Goal: Information Seeking & Learning: Check status

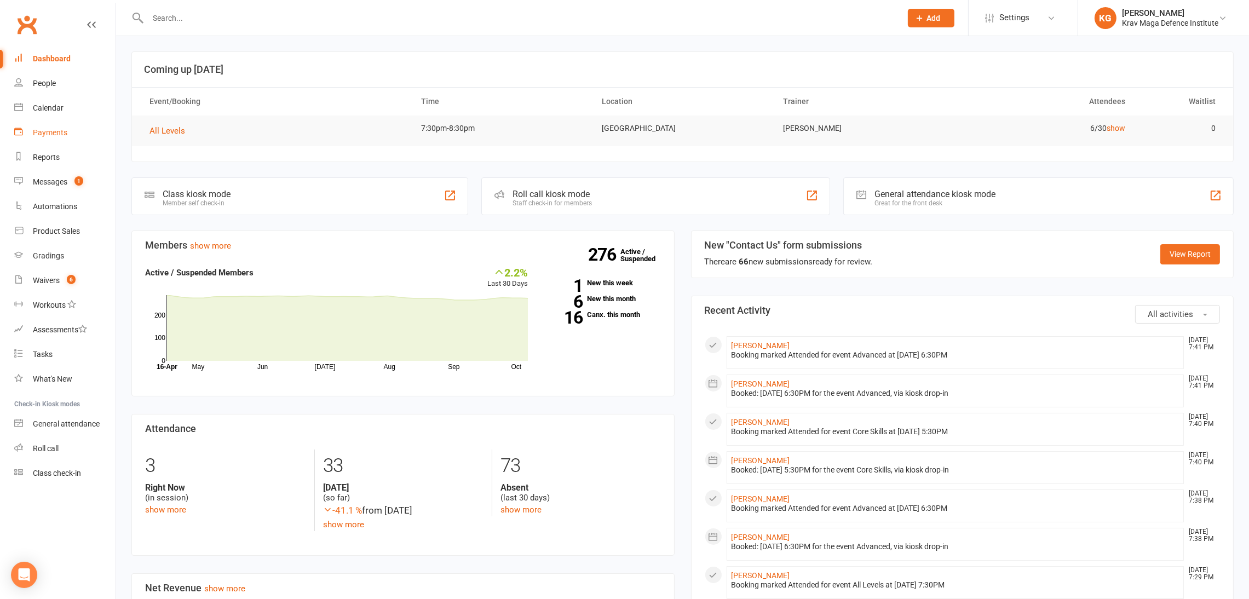
click at [60, 125] on link "Payments" at bounding box center [64, 132] width 101 height 25
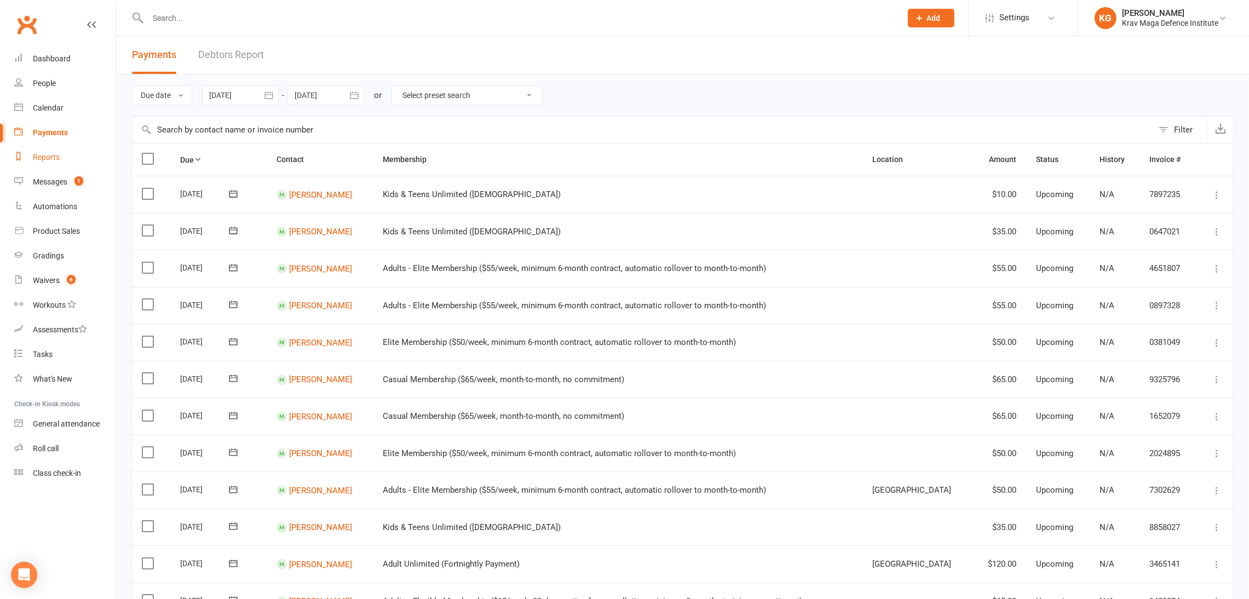
click at [37, 156] on div "Reports" at bounding box center [46, 157] width 27 height 9
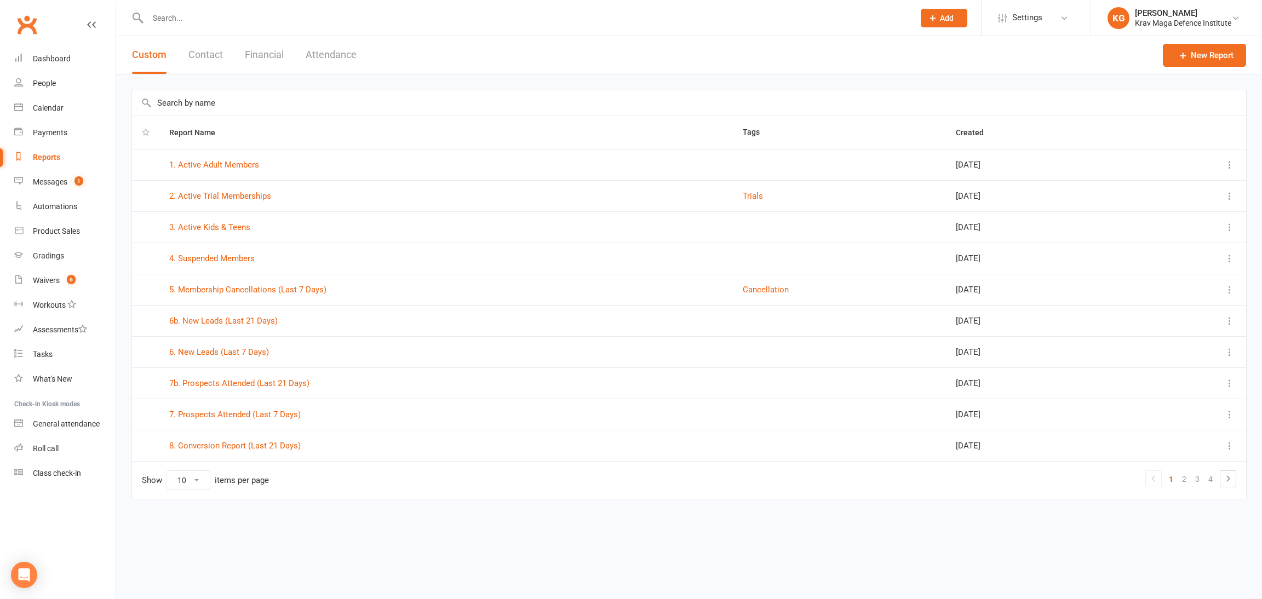
click at [277, 56] on button "Financial" at bounding box center [264, 55] width 39 height 38
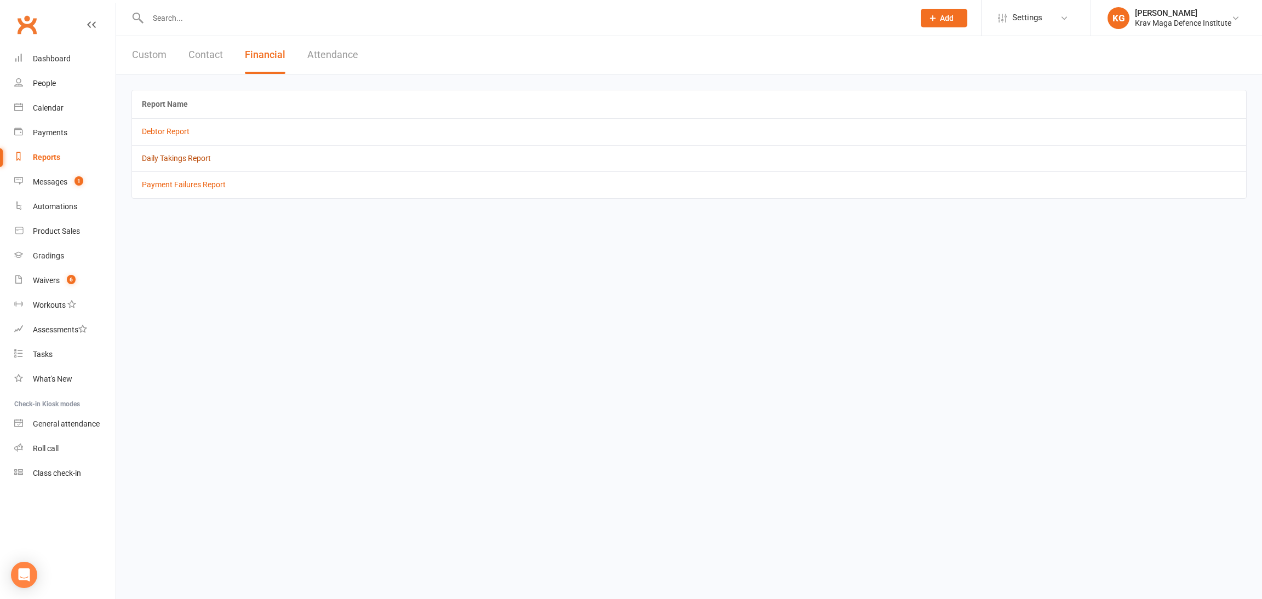
click at [160, 160] on link "Daily Takings Report" at bounding box center [176, 158] width 69 height 9
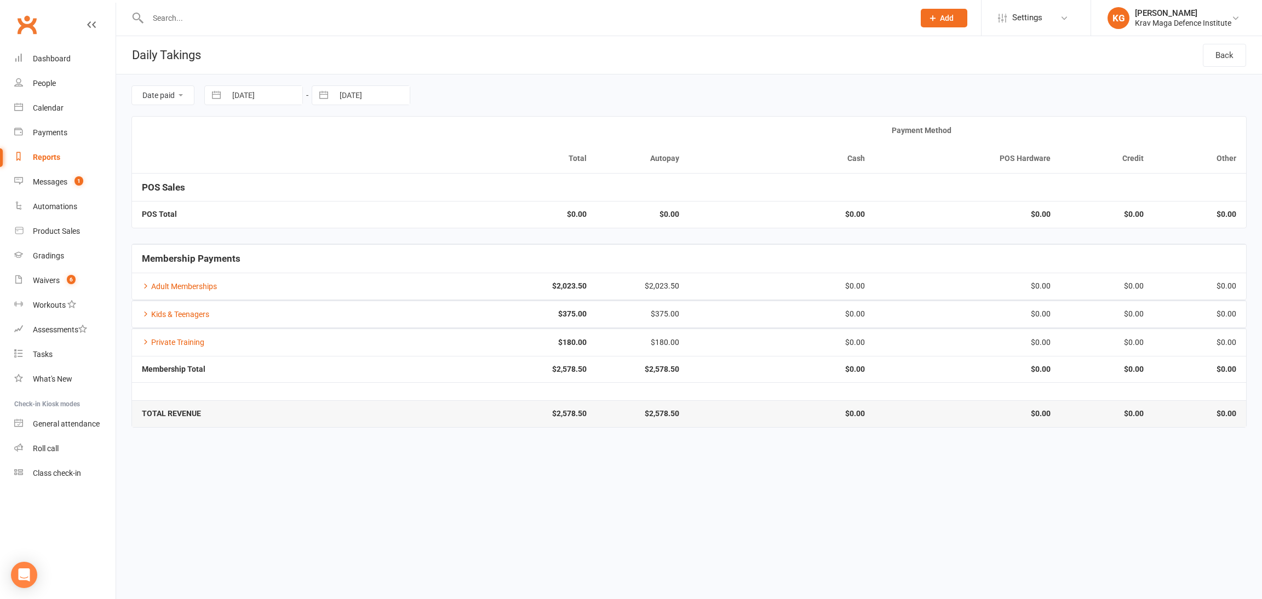
select select "8"
select select "2025"
select select "9"
select select "2025"
select select "10"
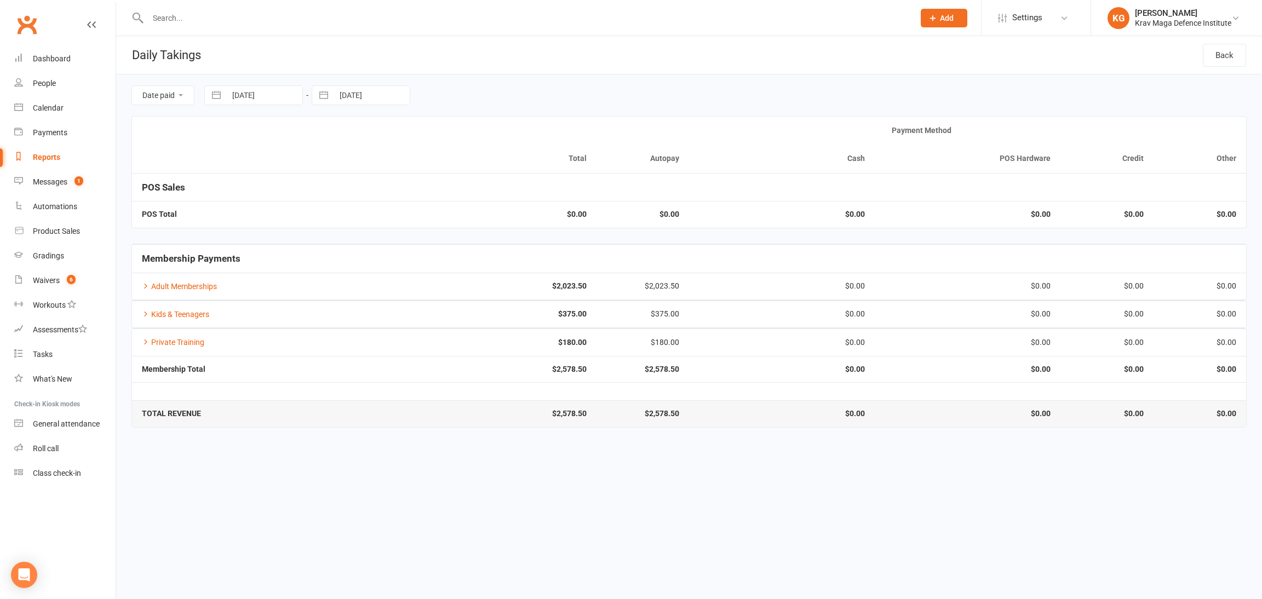
select select "2025"
click at [281, 99] on input "[DATE]" at bounding box center [264, 95] width 76 height 19
click at [187, 105] on div "Date paid Due date" at bounding box center [162, 95] width 63 height 20
click at [175, 95] on select "Date paid Due date" at bounding box center [163, 95] width 62 height 19
click at [301, 87] on input "[DATE]" at bounding box center [264, 95] width 76 height 19
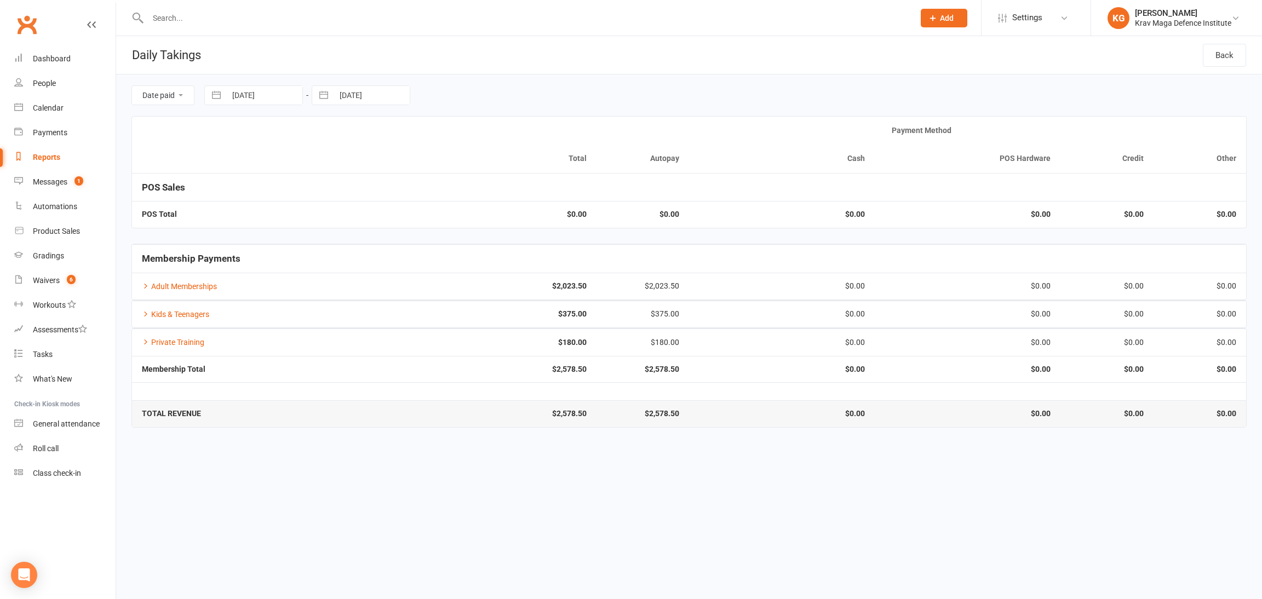
select select "8"
select select "2025"
select select "9"
select select "2025"
select select "10"
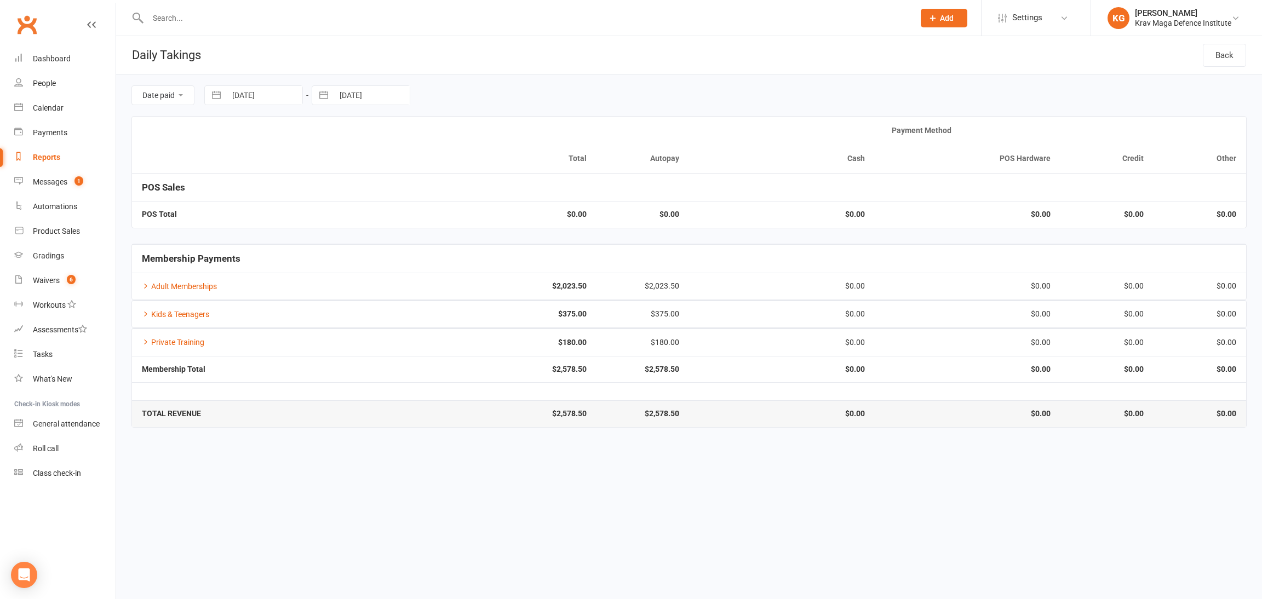
select select "2025"
click at [217, 140] on div "Move backward to switch to the previous month." at bounding box center [226, 140] width 21 height 18
select select "7"
select select "2025"
click at [246, 181] on td "1" at bounding box center [248, 180] width 21 height 21
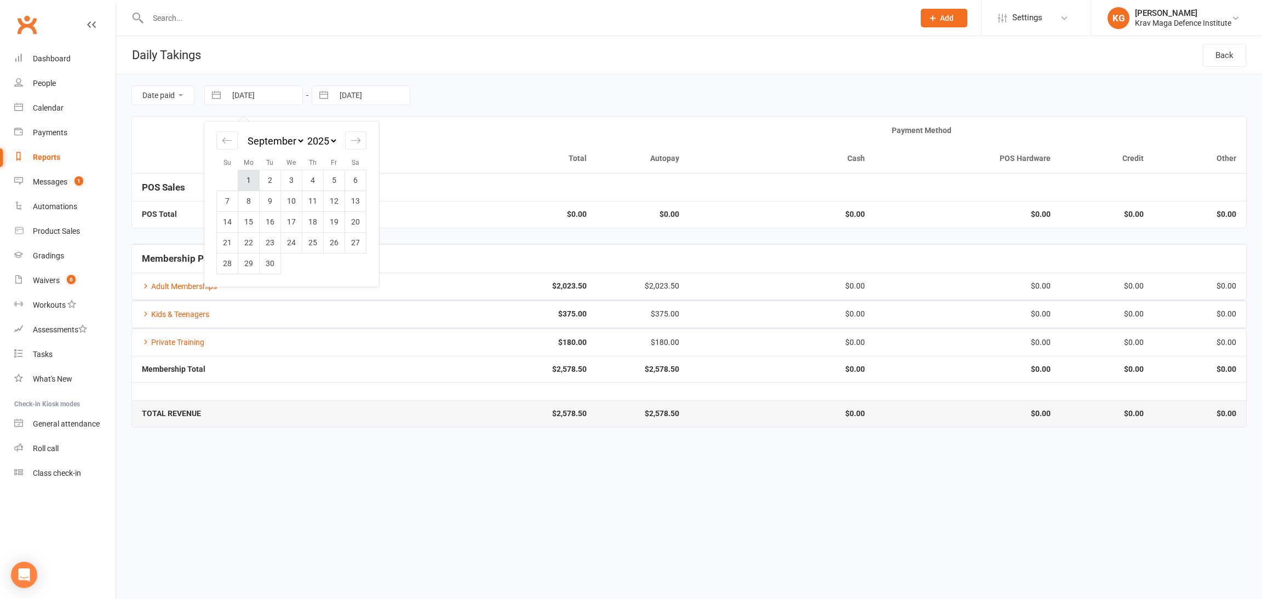
type input "[DATE]"
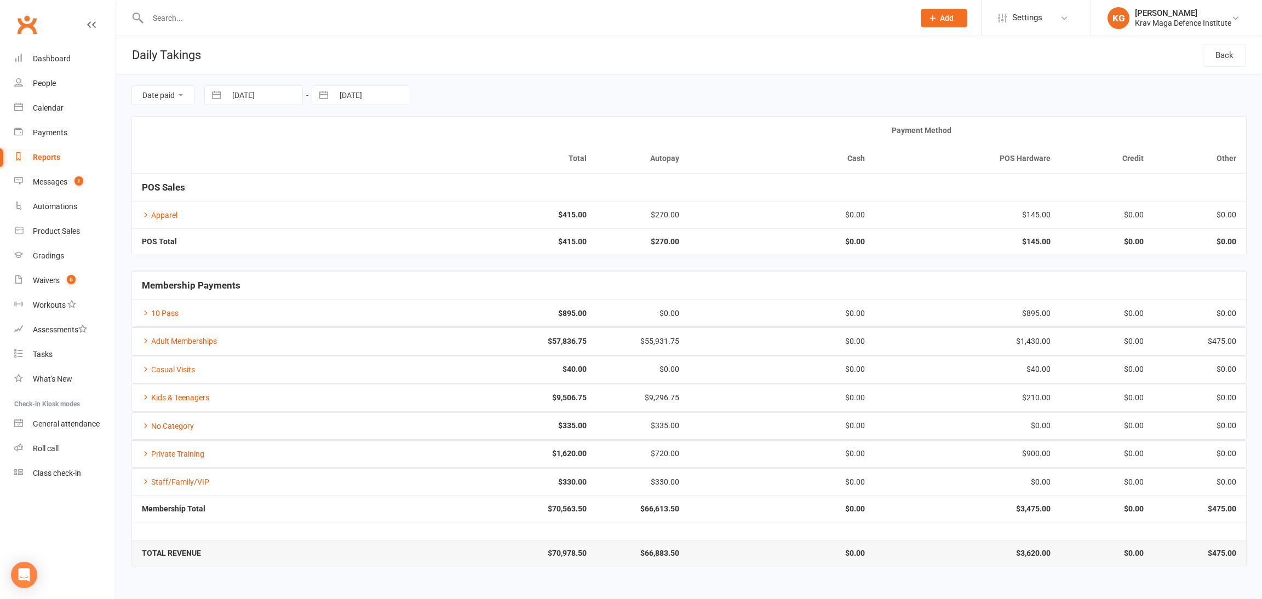
select select "8"
select select "2025"
select select "9"
select select "2025"
select select "10"
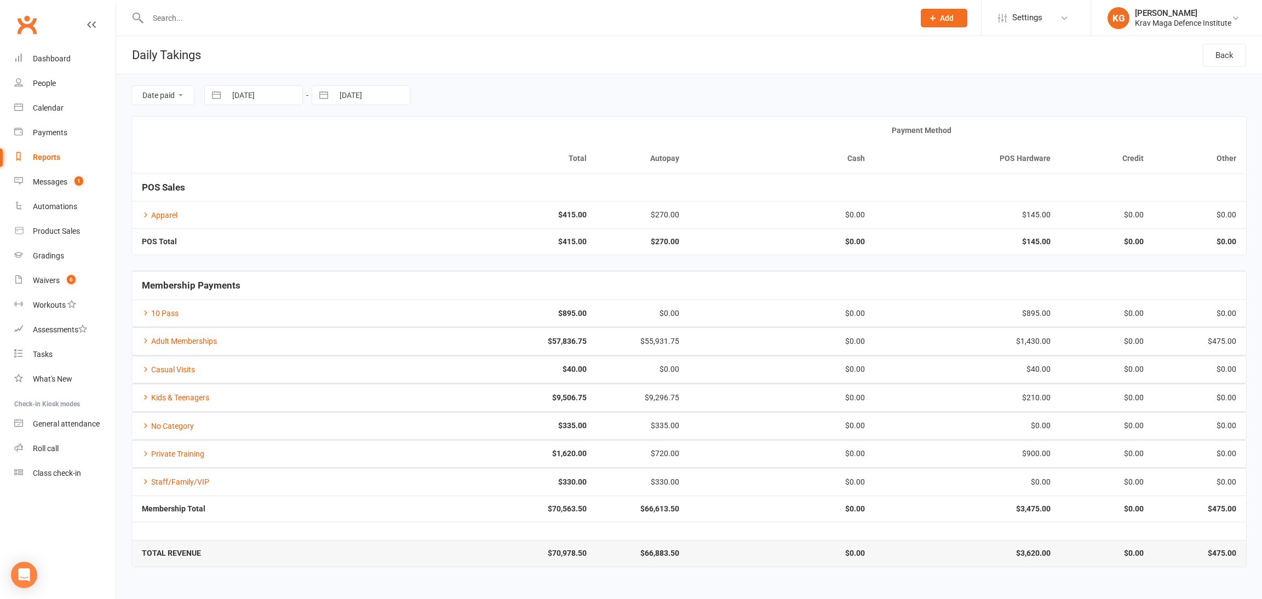
select select "2025"
click at [354, 92] on input "[DATE]" at bounding box center [371, 95] width 76 height 19
click at [333, 140] on icon "Move backward to switch to the previous month." at bounding box center [334, 140] width 10 height 10
select select "7"
select select "2025"
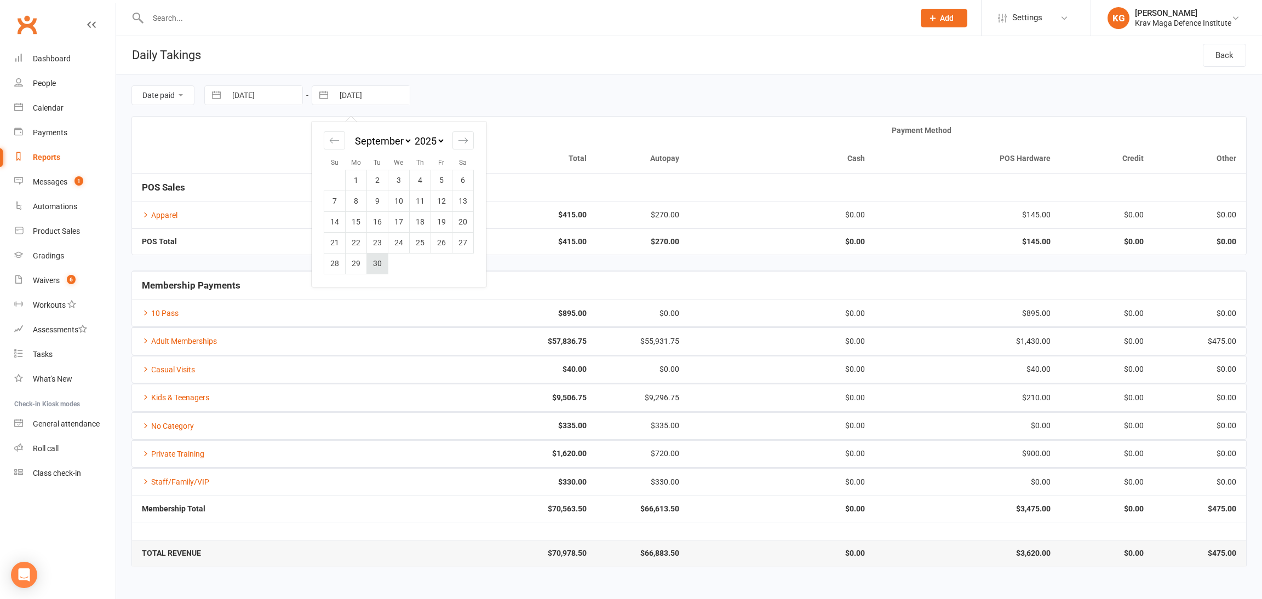
click at [382, 261] on td "30" at bounding box center [377, 263] width 21 height 21
type input "[DATE]"
click at [147, 214] on icon at bounding box center [146, 215] width 8 height 8
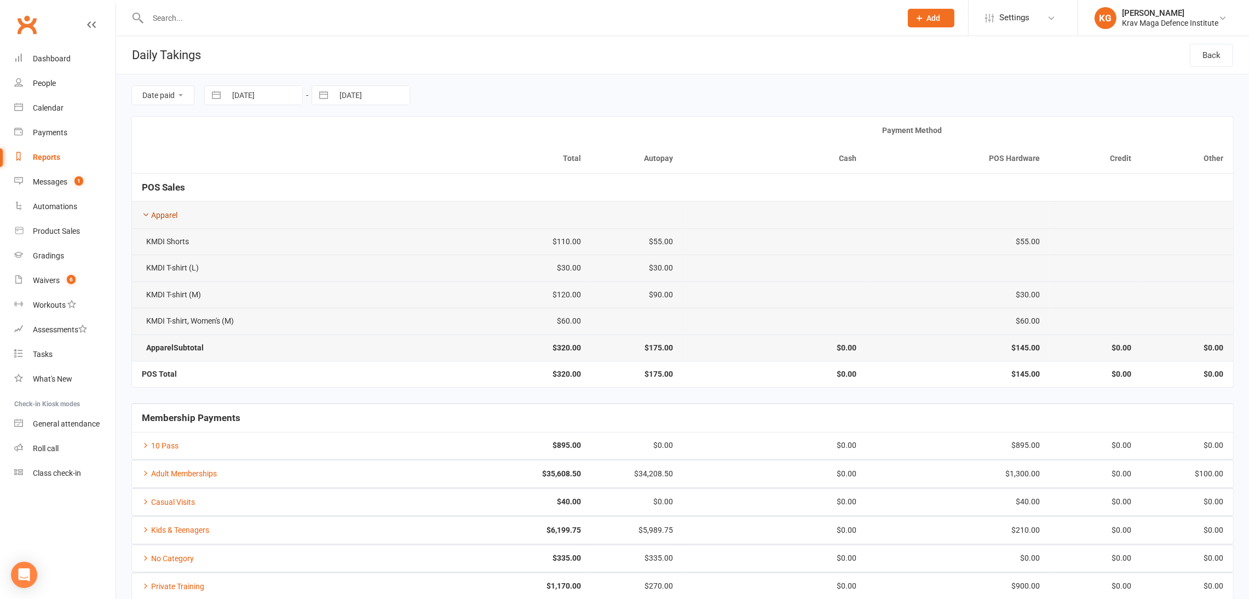
click at [147, 214] on icon at bounding box center [146, 215] width 8 height 8
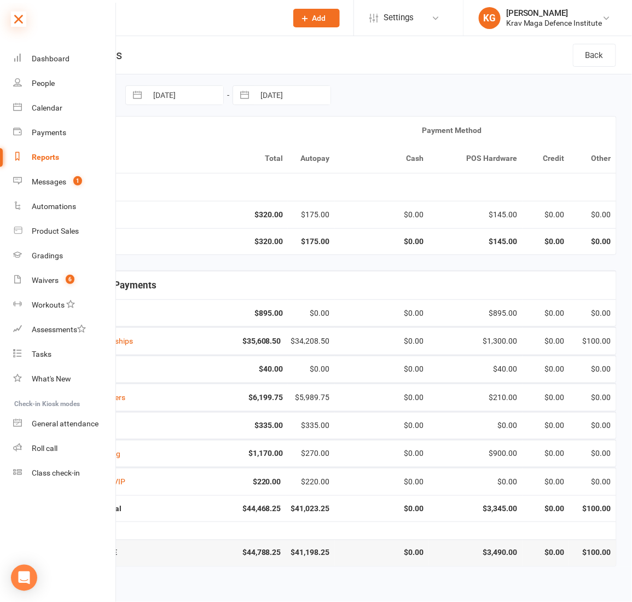
click at [18, 20] on icon at bounding box center [18, 18] width 15 height 15
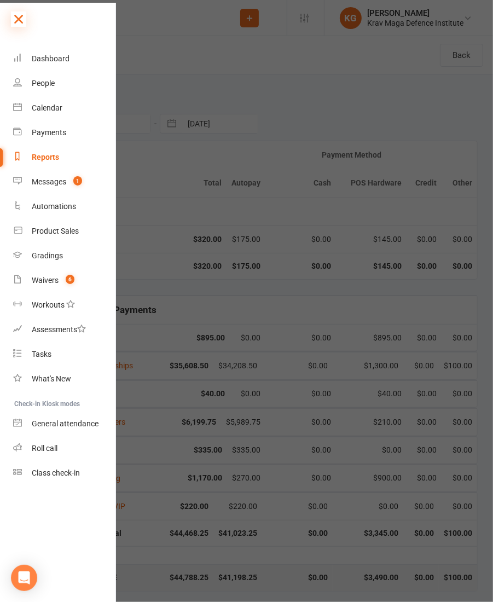
click at [22, 18] on icon at bounding box center [18, 18] width 15 height 15
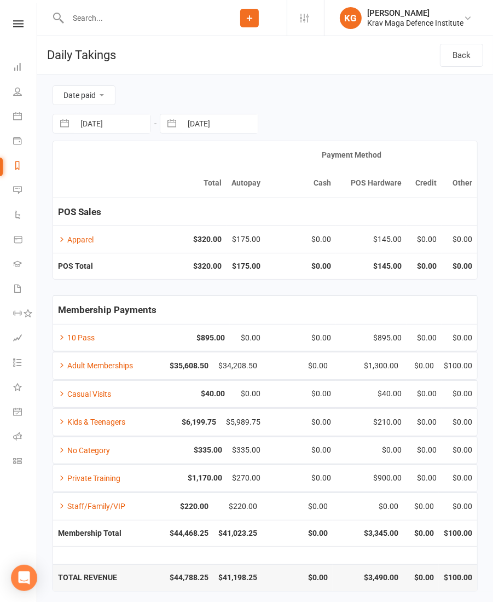
scroll to position [4, 0]
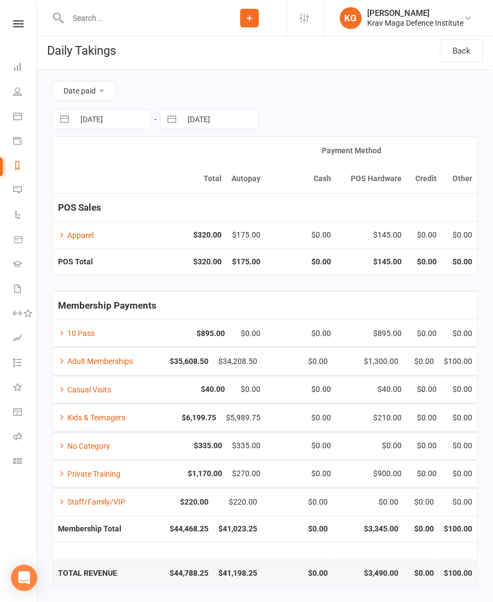
click at [331, 105] on div "Date paid Due date [DATE] Navigate forward to interact with the calendar and se…" at bounding box center [265, 103] width 425 height 66
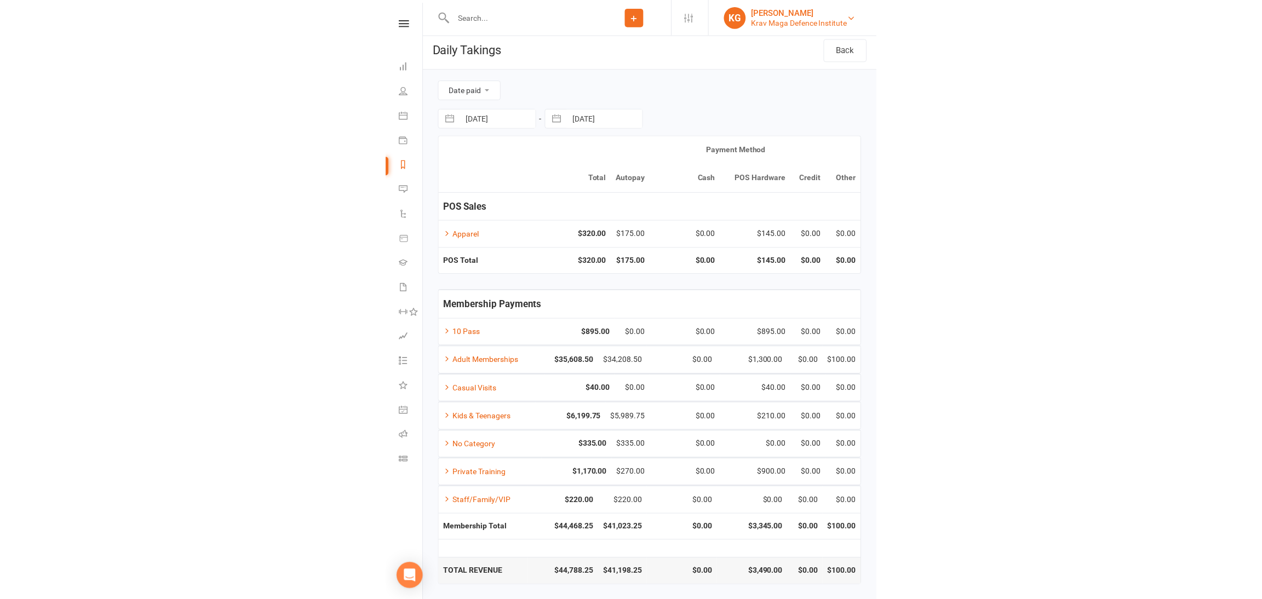
scroll to position [0, 0]
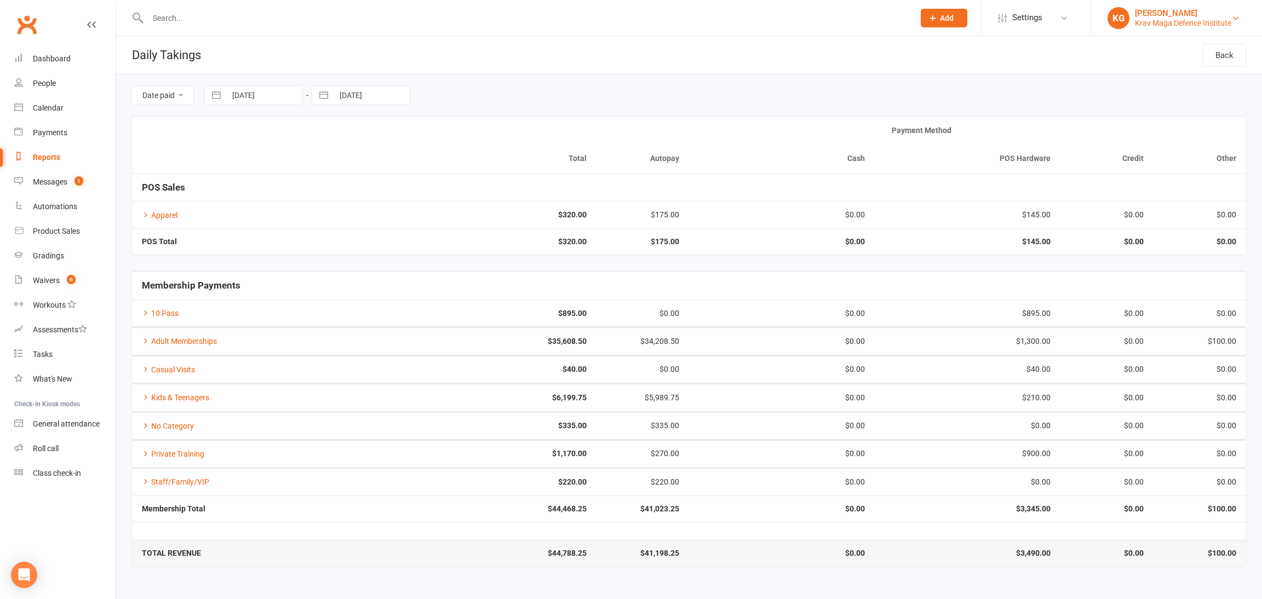
click at [619, 14] on div "[PERSON_NAME]" at bounding box center [1183, 13] width 96 height 10
click at [619, 151] on link "Sign out" at bounding box center [1176, 151] width 171 height 25
